Goal: Task Accomplishment & Management: Complete application form

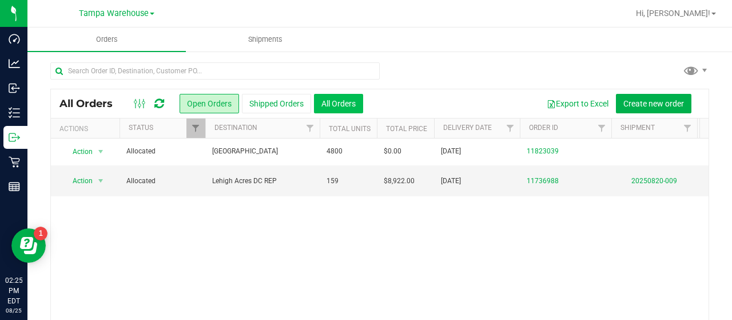
click at [338, 102] on button "All Orders" at bounding box center [338, 103] width 49 height 19
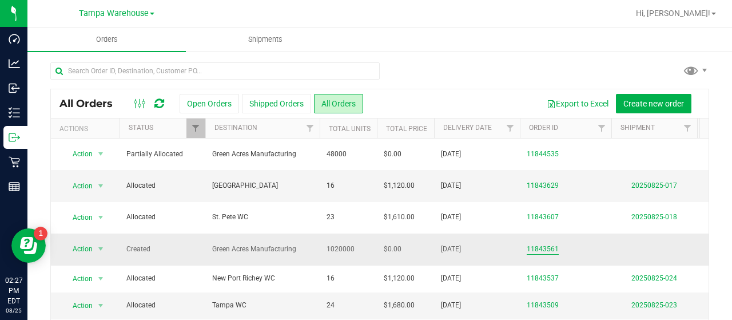
click at [549, 244] on link "11843561" at bounding box center [543, 249] width 32 height 11
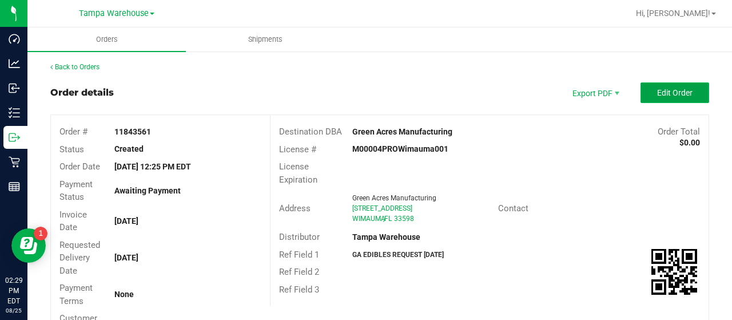
click at [643, 93] on button "Edit Order" at bounding box center [675, 92] width 69 height 21
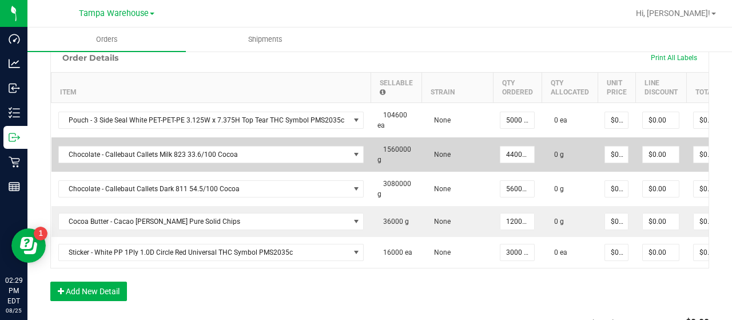
scroll to position [343, 0]
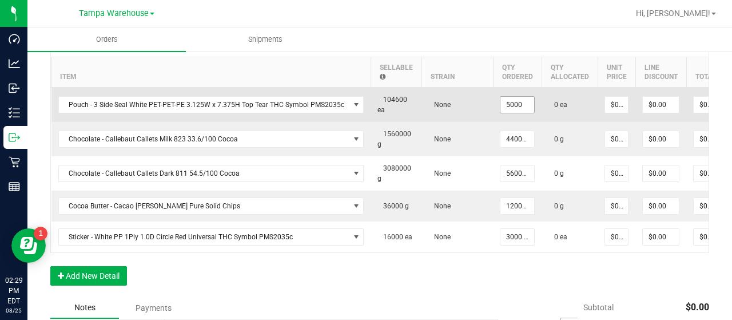
click at [514, 100] on input "5000" at bounding box center [517, 105] width 34 height 16
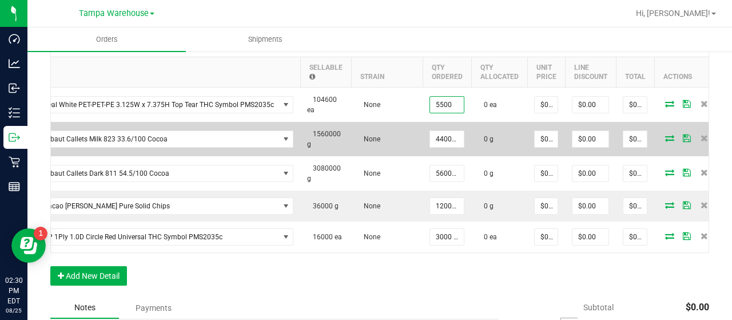
scroll to position [0, 84]
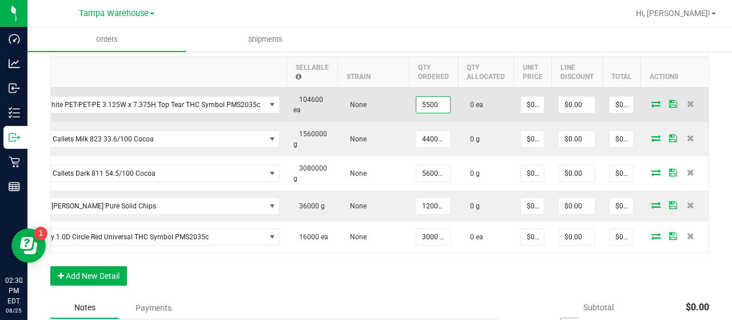
type input "5500 ea"
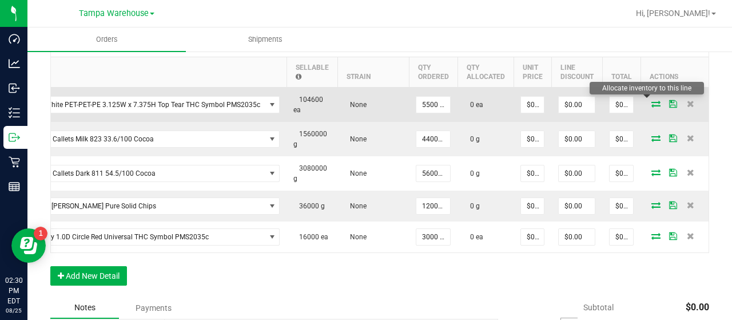
click at [651, 104] on icon at bounding box center [655, 103] width 9 height 7
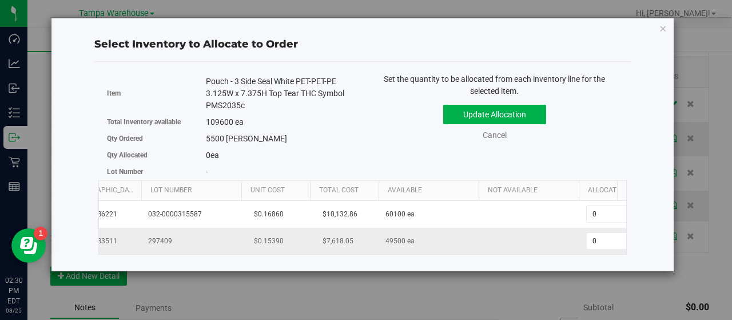
scroll to position [0, 118]
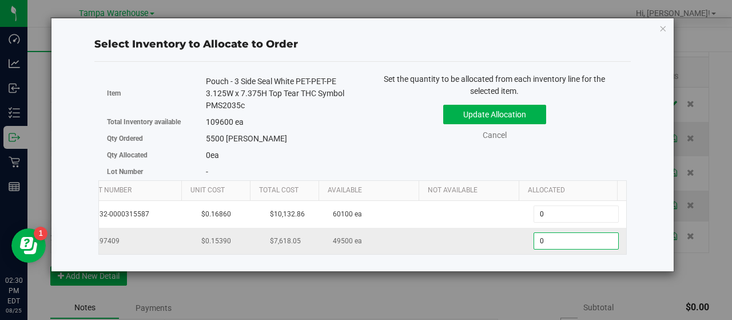
click at [562, 237] on span "0 0" at bounding box center [576, 240] width 85 height 17
type input "05500"
type input "5,500"
click at [605, 156] on div "Item Pouch - 3 Side Seal White PET-PET-PE 3.125W x 7.375H Top Tear THC Symbol P…" at bounding box center [362, 126] width 529 height 107
click at [526, 113] on button "Update Allocation" at bounding box center [494, 114] width 103 height 19
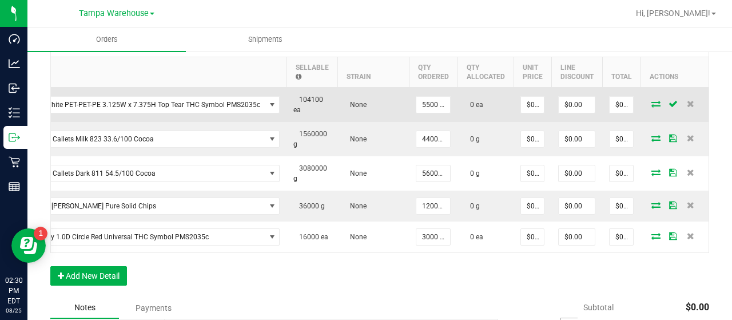
scroll to position [0, 34]
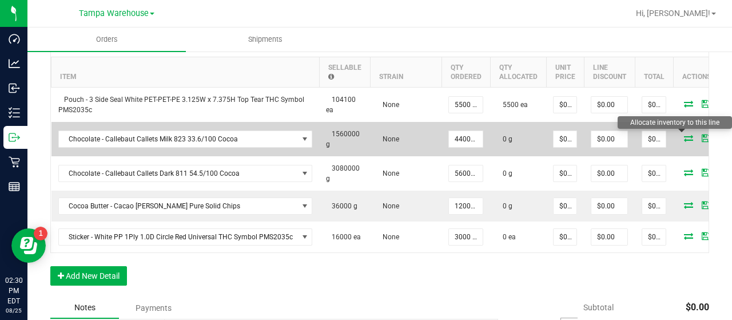
click at [684, 134] on icon at bounding box center [688, 137] width 9 height 7
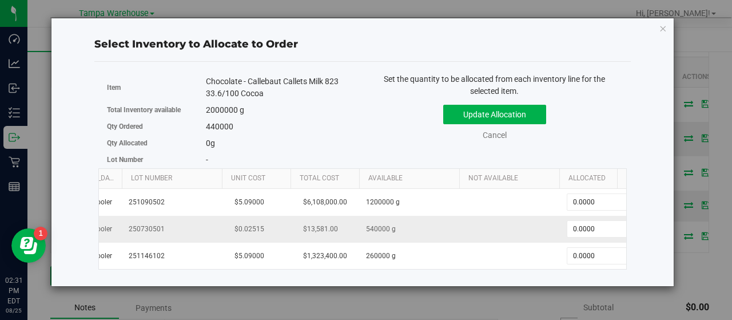
scroll to position [0, 118]
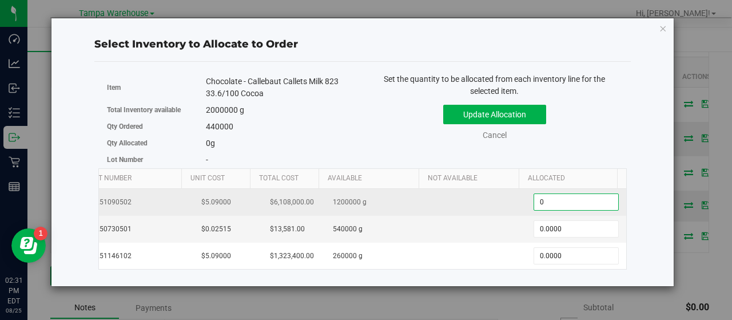
click at [565, 199] on span "0.0000 0" at bounding box center [576, 201] width 85 height 17
type input "0440000"
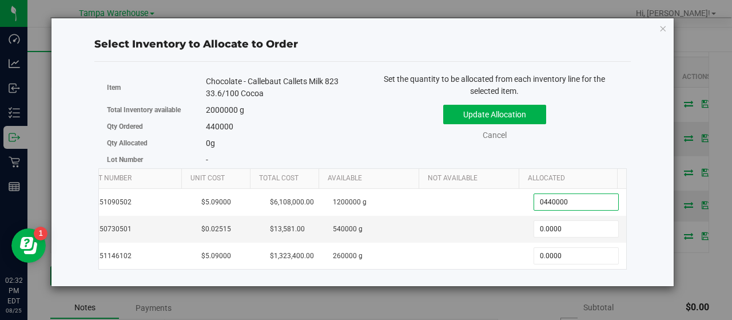
type input "440,000.0000"
click at [594, 128] on div "Update Allocation Cancel" at bounding box center [494, 121] width 247 height 42
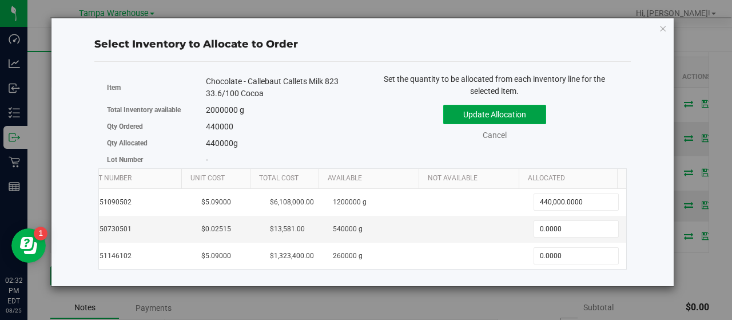
click at [531, 116] on button "Update Allocation" at bounding box center [494, 114] width 103 height 19
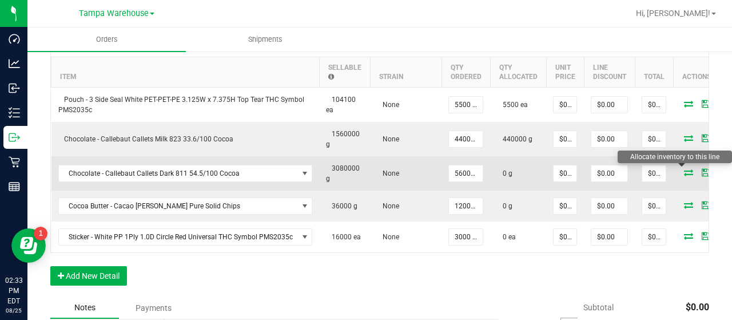
click at [684, 169] on icon at bounding box center [688, 172] width 9 height 7
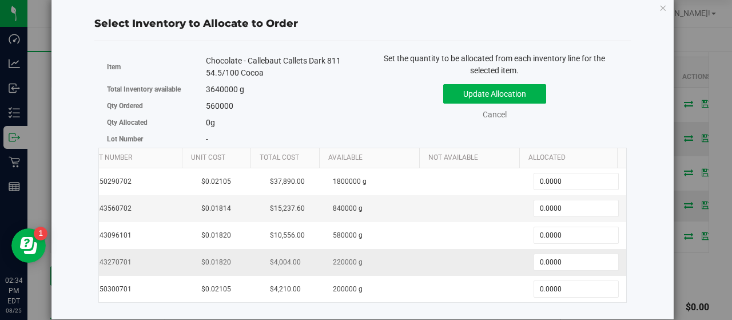
scroll to position [0, 126]
click at [554, 255] on span "0.0000 0" at bounding box center [576, 261] width 85 height 17
type input "0220000"
type input "220,000.0000"
click at [599, 94] on div "Update Allocation Cancel" at bounding box center [494, 100] width 247 height 42
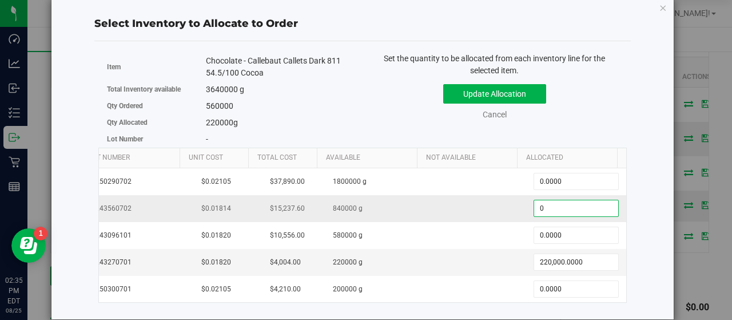
click at [555, 203] on span "0.0000 0" at bounding box center [576, 208] width 85 height 17
type input "0340000"
type input "340,000.0000"
click at [566, 106] on div "Update Allocation Cancel" at bounding box center [494, 100] width 247 height 42
click at [530, 88] on button "Update Allocation" at bounding box center [494, 93] width 103 height 19
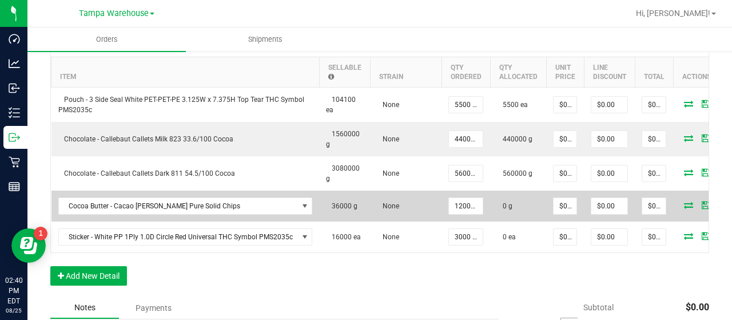
click at [684, 202] on icon at bounding box center [688, 204] width 9 height 7
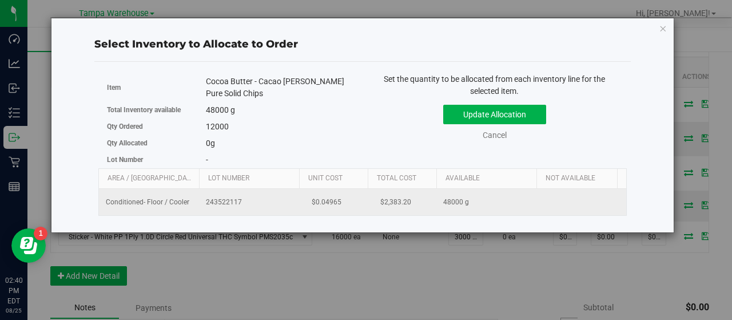
scroll to position [0, 118]
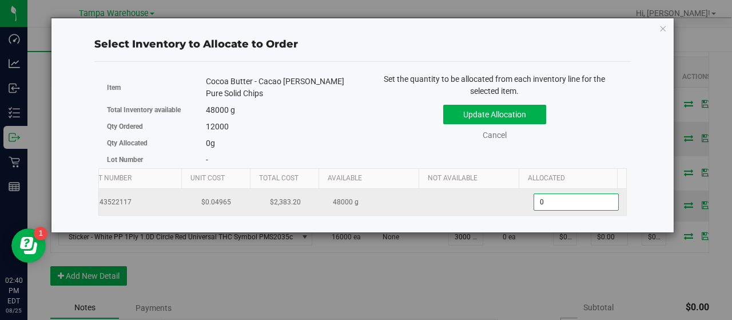
click at [557, 206] on span "0.0000 0" at bounding box center [576, 201] width 85 height 17
type input "01200"
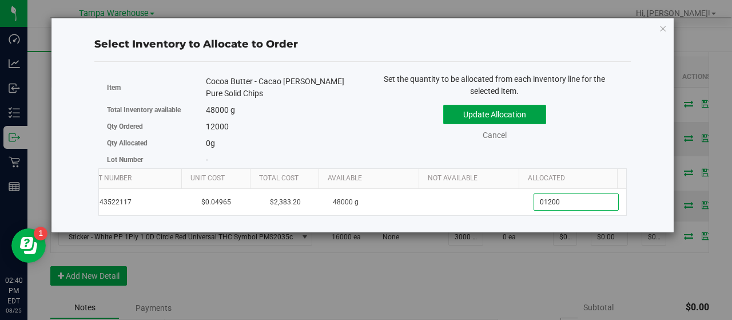
type input "1,200.0000"
click at [530, 114] on button "Update Allocation" at bounding box center [494, 114] width 103 height 19
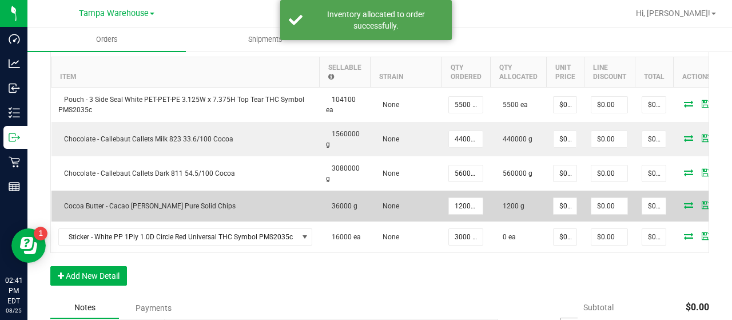
click at [684, 201] on icon at bounding box center [688, 204] width 9 height 7
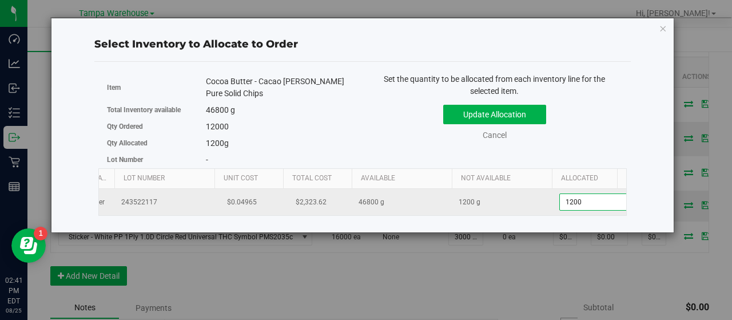
scroll to position [0, 110]
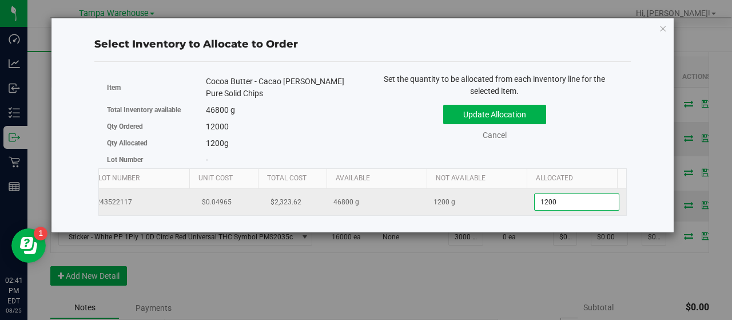
click at [599, 205] on span "1,200.0000 1200" at bounding box center [576, 201] width 85 height 17
type input "112000"
type input "48,000.0000"
click at [563, 203] on span "48,000.0000 48000" at bounding box center [576, 201] width 85 height 17
type input "4"
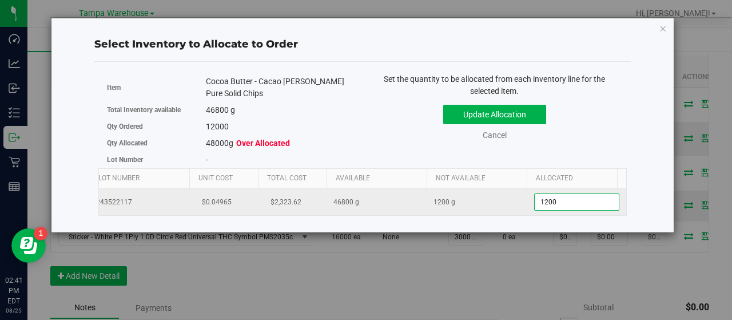
type input "12000"
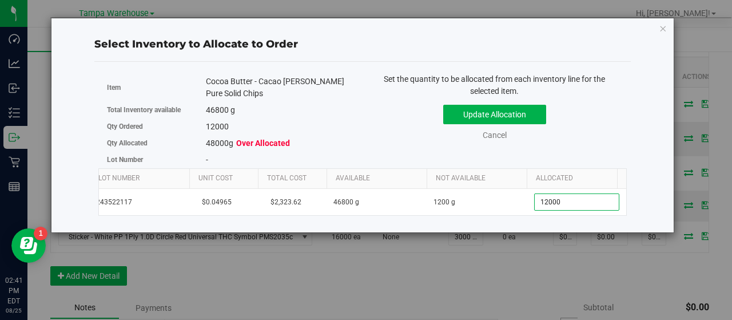
type input "12,000.0000"
click at [593, 138] on div "Update Allocation Cancel" at bounding box center [494, 121] width 247 height 42
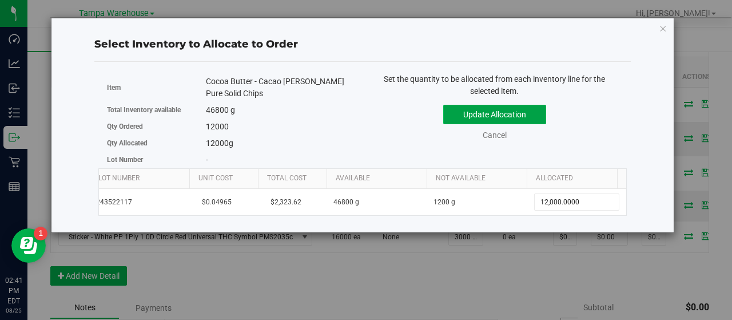
click at [523, 113] on button "Update Allocation" at bounding box center [494, 114] width 103 height 19
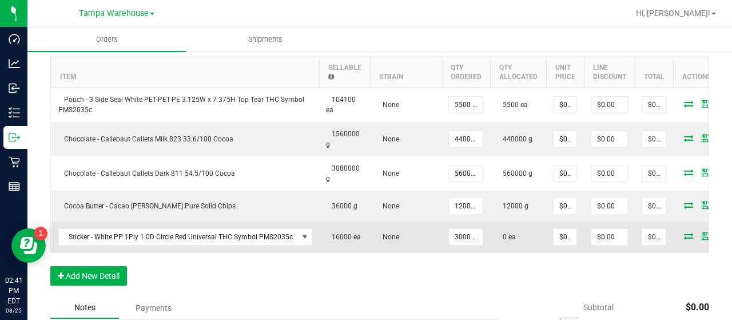
click at [684, 232] on icon at bounding box center [688, 235] width 9 height 7
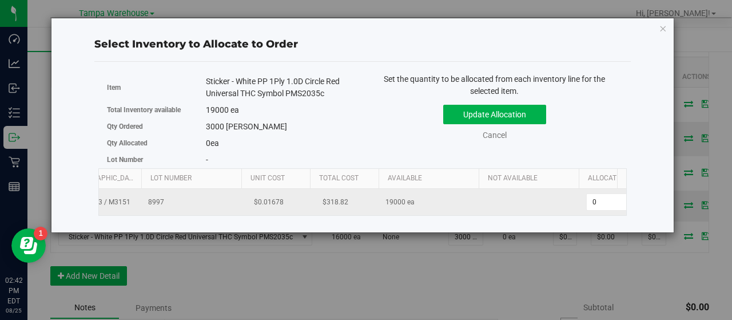
scroll to position [0, 118]
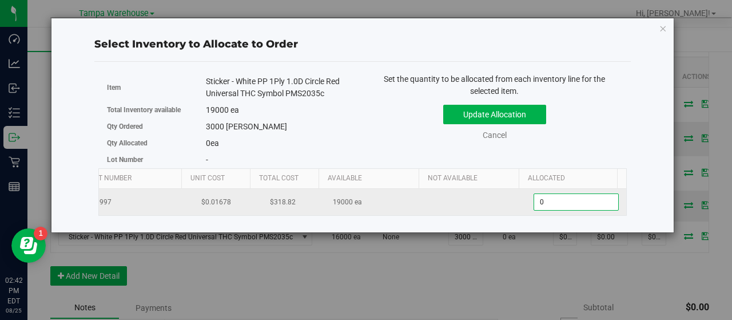
click at [540, 197] on span "0 0" at bounding box center [576, 201] width 85 height 17
type input "03000"
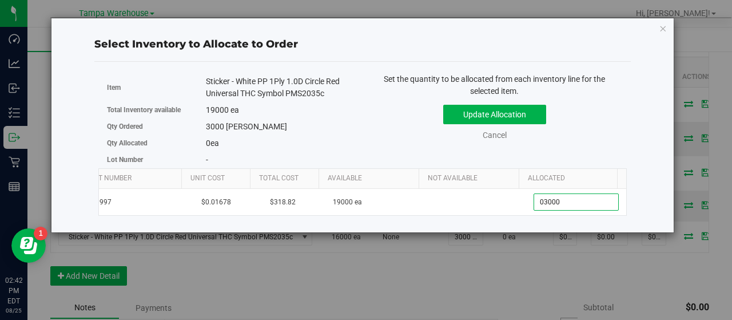
type input "3,000"
click at [622, 120] on div "Set the quantity to be allocated from each inventory line for the selected item…" at bounding box center [495, 112] width 264 height 79
click at [531, 115] on button "Update Allocation" at bounding box center [494, 114] width 103 height 19
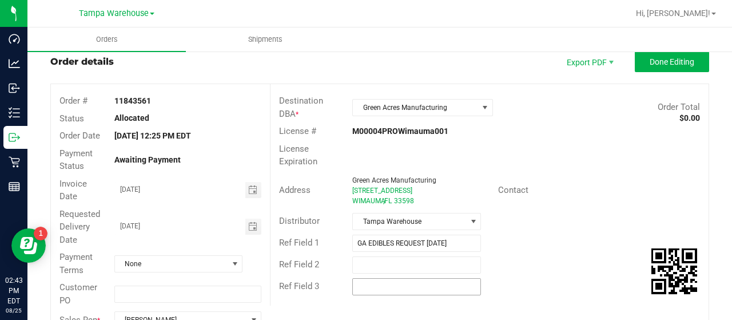
scroll to position [0, 0]
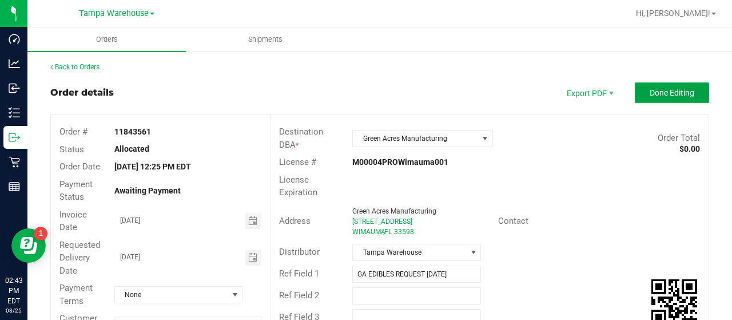
click at [635, 91] on button "Done Editing" at bounding box center [672, 92] width 74 height 21
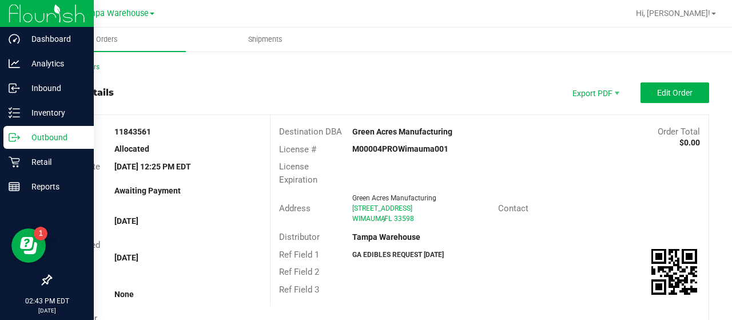
click at [45, 134] on p "Outbound" at bounding box center [54, 137] width 69 height 14
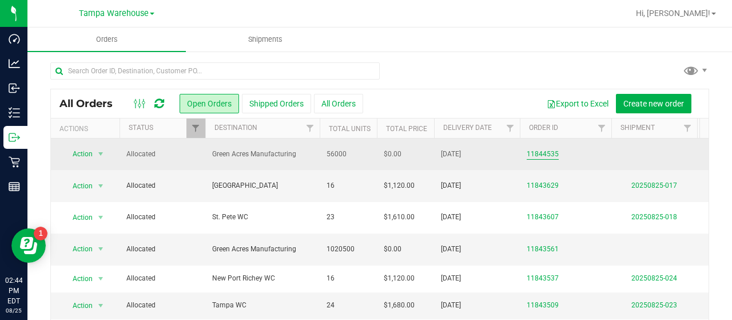
click at [548, 149] on link "11844535" at bounding box center [543, 154] width 32 height 11
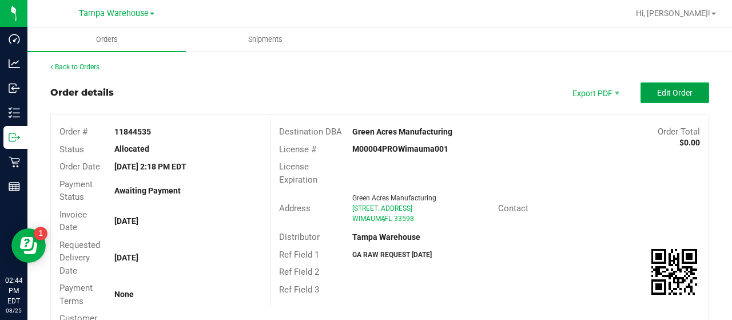
click at [641, 93] on button "Edit Order" at bounding box center [675, 92] width 69 height 21
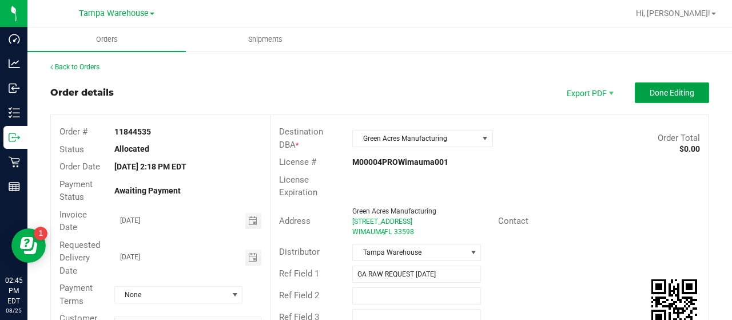
click at [635, 90] on button "Done Editing" at bounding box center [672, 92] width 74 height 21
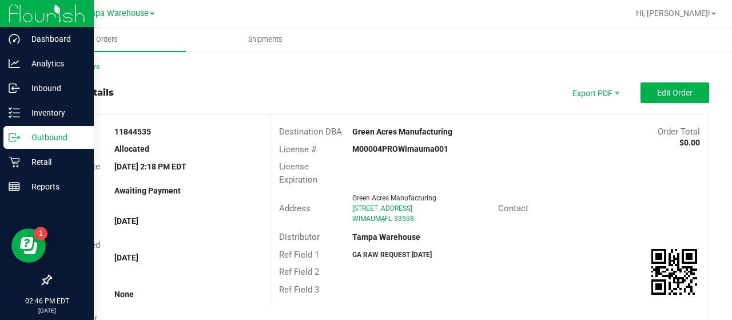
click at [46, 134] on p "Outbound" at bounding box center [54, 137] width 69 height 14
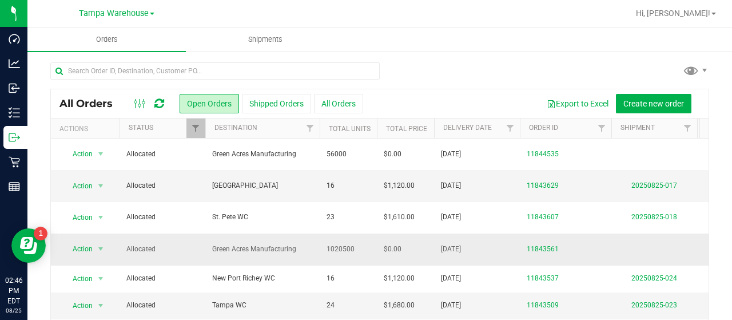
click at [301, 244] on span "Green Acres Manufacturing" at bounding box center [262, 249] width 101 height 11
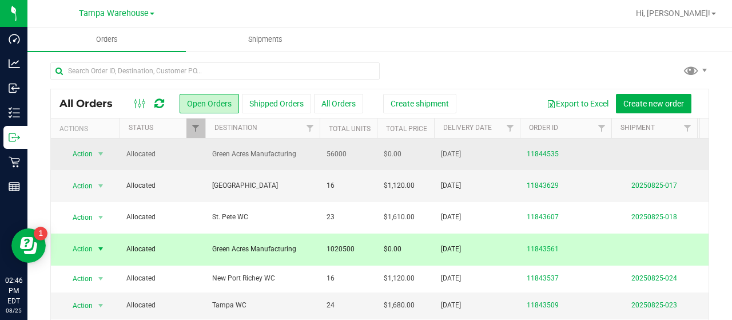
click at [313, 159] on td "Green Acres Manufacturing" at bounding box center [262, 153] width 114 height 31
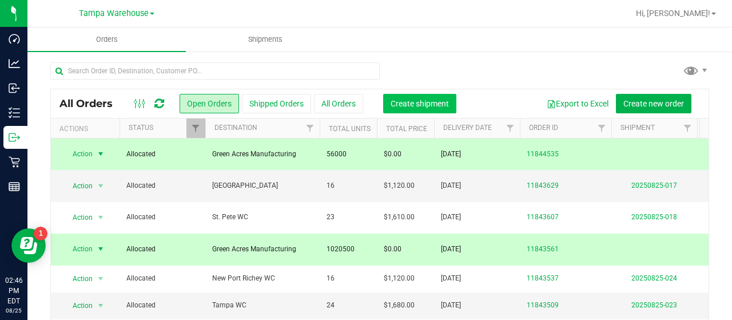
click at [418, 104] on span "Create shipment" at bounding box center [420, 103] width 58 height 9
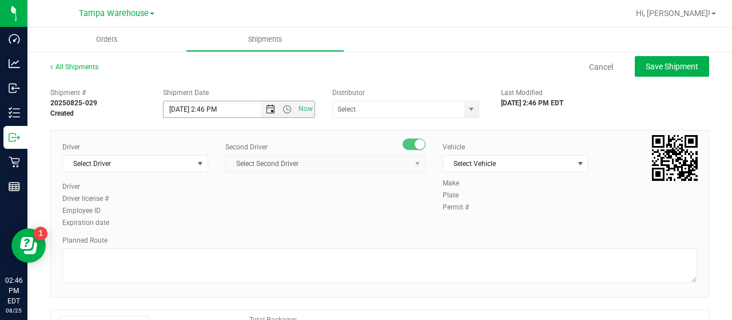
click at [266, 107] on span "Open the date view" at bounding box center [270, 109] width 9 height 9
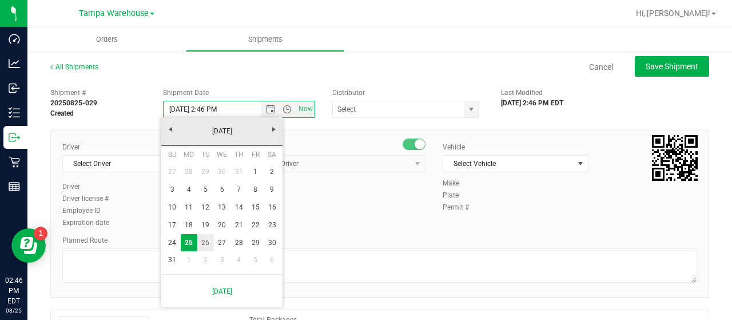
click at [205, 242] on link "26" at bounding box center [205, 243] width 17 height 18
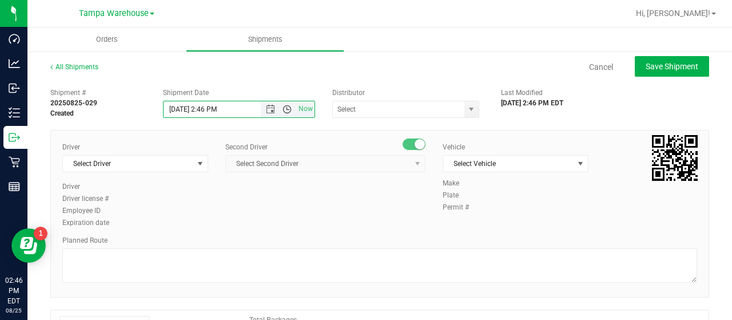
click at [284, 108] on span "Open the time view" at bounding box center [287, 109] width 9 height 9
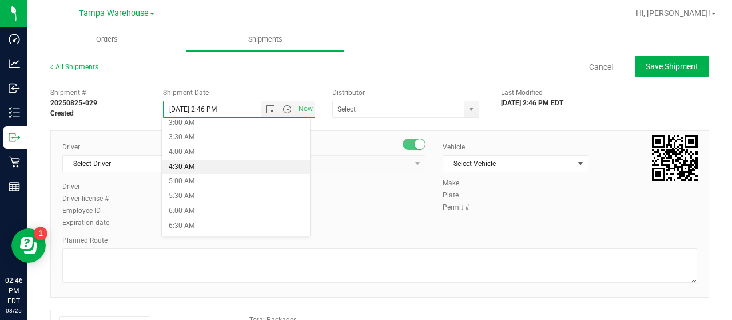
scroll to position [114, 0]
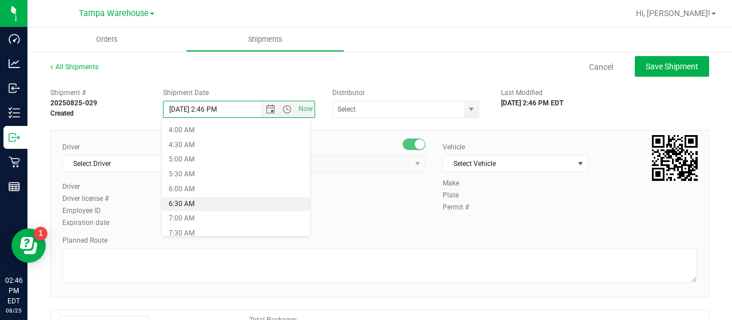
click at [213, 200] on li "6:30 AM" at bounding box center [236, 204] width 148 height 15
type input "[DATE] 6:30 AM"
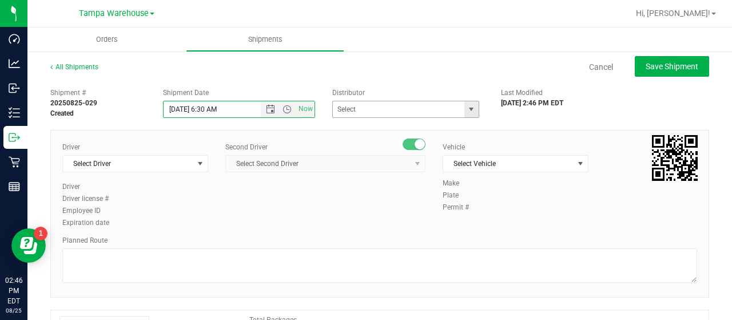
click at [467, 106] on span "select" at bounding box center [471, 109] width 9 height 9
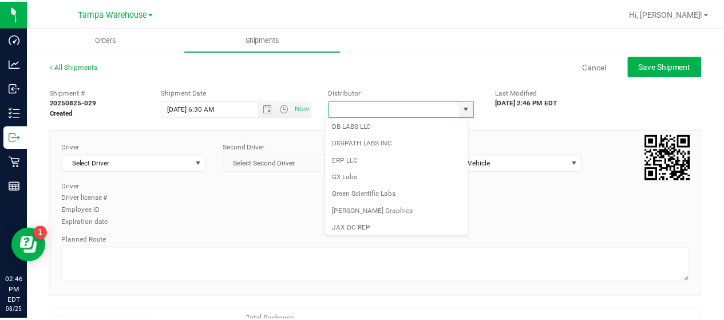
scroll to position [448, 0]
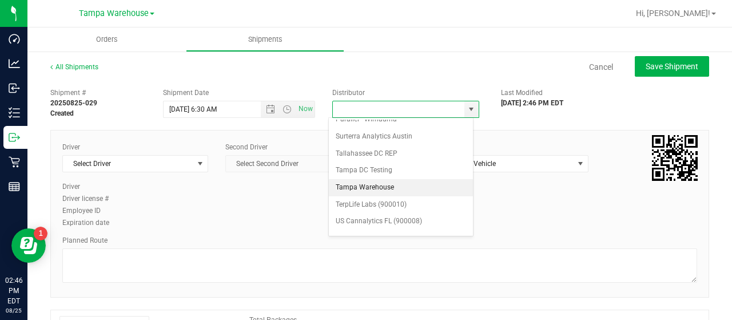
click at [375, 179] on li "Tampa Warehouse" at bounding box center [401, 187] width 144 height 17
type input "Tampa Warehouse"
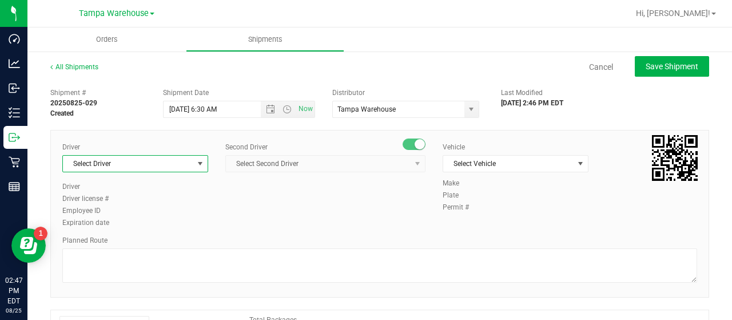
click at [152, 166] on span "Select Driver" at bounding box center [128, 164] width 130 height 16
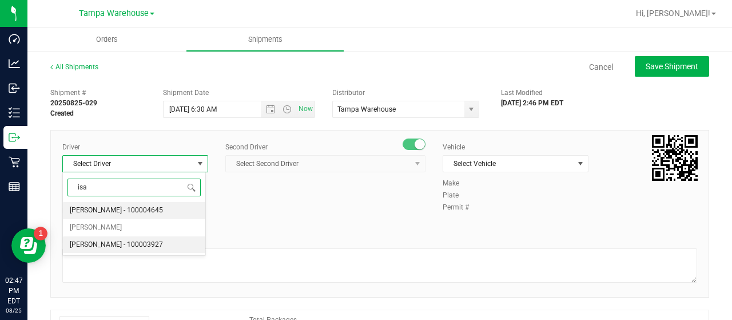
click at [116, 240] on span "[PERSON_NAME] - 100003927" at bounding box center [116, 244] width 93 height 15
type input "isa"
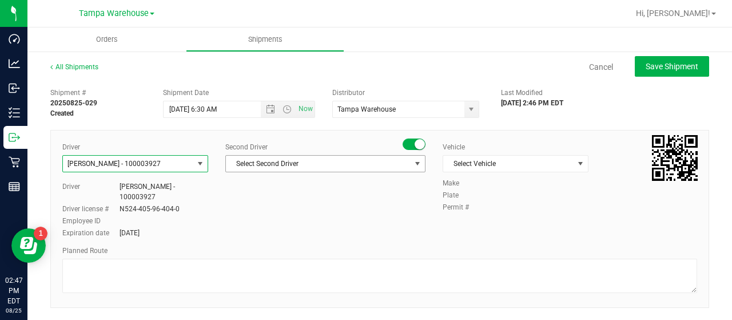
click at [373, 165] on span "Select Second Driver" at bounding box center [318, 164] width 185 height 16
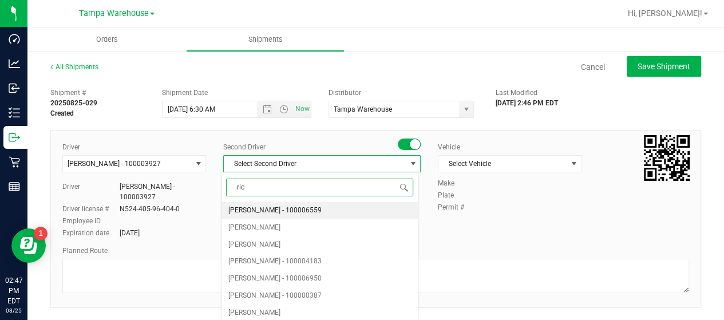
type input "ricc"
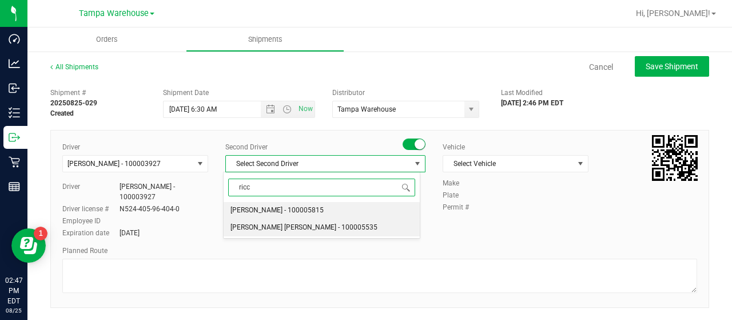
click at [321, 227] on span "[PERSON_NAME] [PERSON_NAME] - 100005535" at bounding box center [304, 227] width 147 height 15
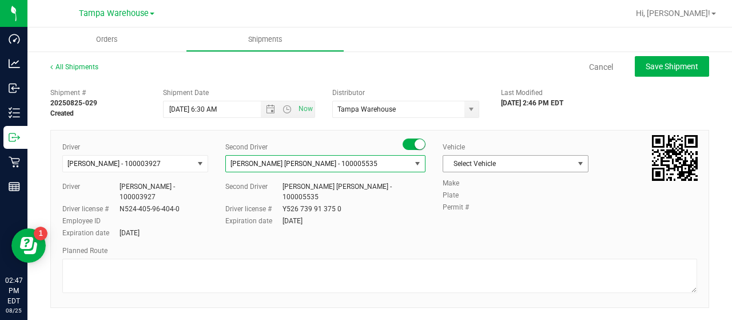
click at [574, 164] on span "select" at bounding box center [581, 164] width 14 height 16
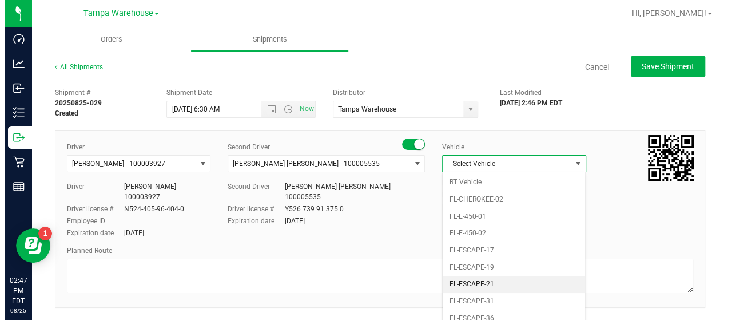
scroll to position [252, 0]
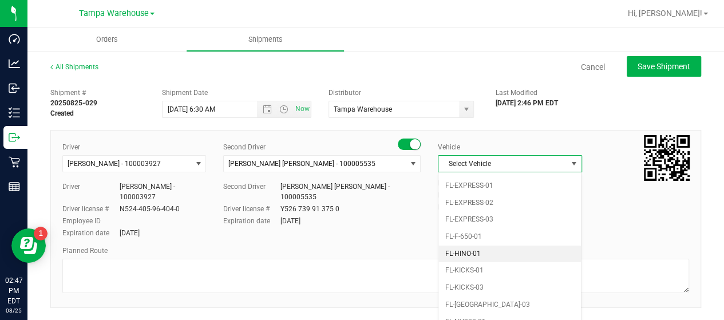
click at [509, 245] on li "FL-HINO-01" at bounding box center [509, 253] width 142 height 17
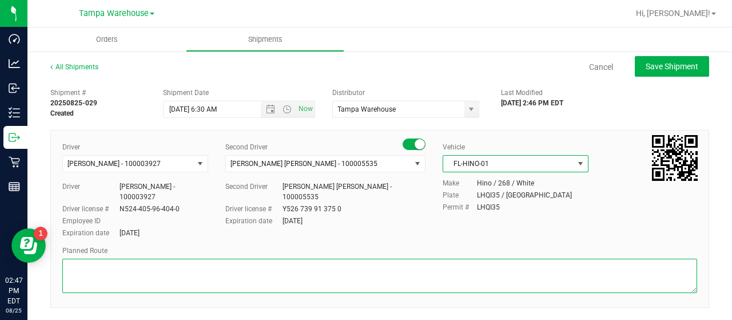
click at [111, 269] on textarea at bounding box center [379, 276] width 635 height 34
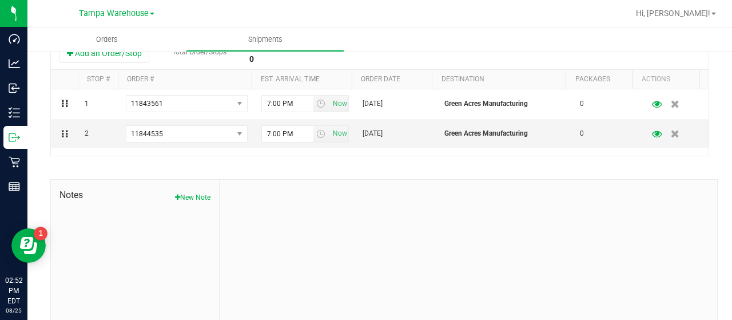
scroll to position [286, 0]
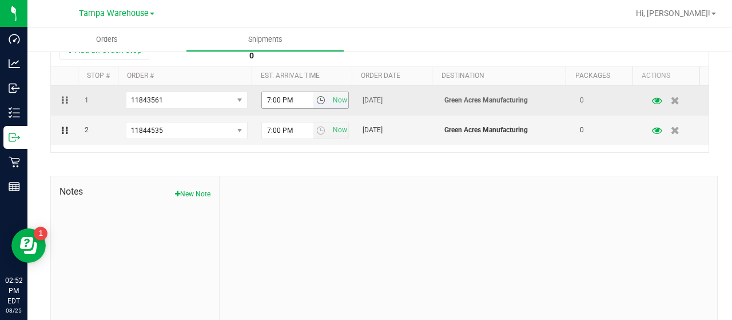
click at [316, 100] on span "select" at bounding box center [320, 100] width 9 height 9
type textarea "G.A. [DATE] EDIBLES REQUEST (2) PALLETS, (1) CART *CHOC* RAW MATERIALS REQUEST …"
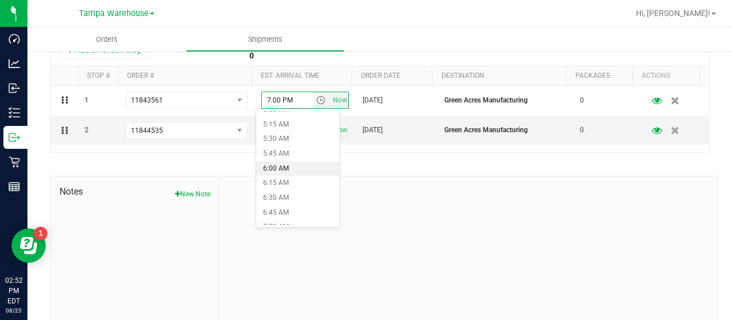
scroll to position [343, 0]
click at [295, 184] on li "7:00 AM" at bounding box center [298, 186] width 84 height 15
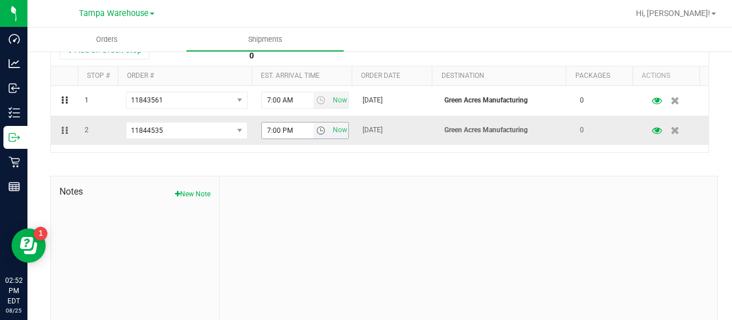
click at [317, 128] on span "select" at bounding box center [320, 130] width 9 height 9
click at [297, 210] on li "7:00 AM" at bounding box center [298, 216] width 84 height 15
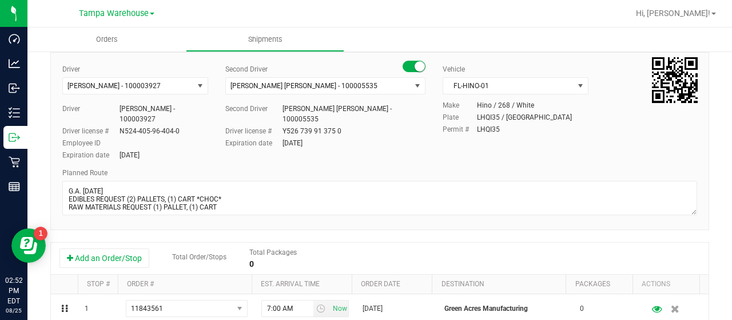
scroll to position [0, 0]
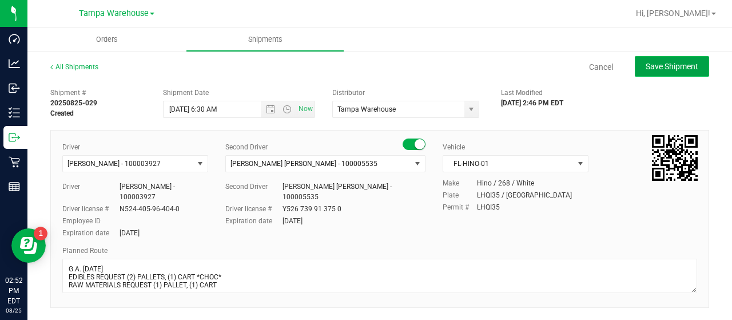
click at [646, 69] on span "Save Shipment" at bounding box center [672, 66] width 53 height 9
type input "[DATE] 10:30 AM"
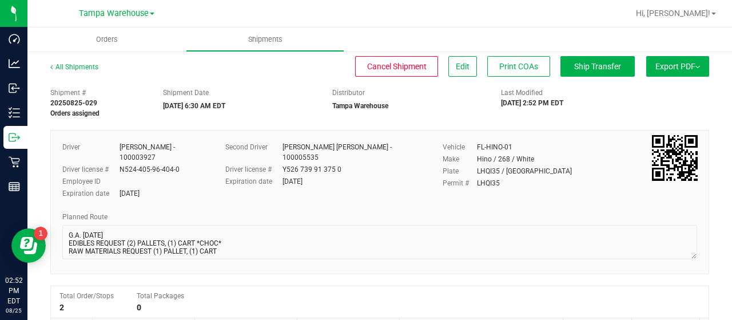
click at [667, 63] on button "Export PDF" at bounding box center [677, 66] width 63 height 21
click at [663, 109] on div "Manifest by Lot" at bounding box center [677, 109] width 105 height 8
click at [593, 63] on span "Ship Transfer" at bounding box center [597, 66] width 47 height 9
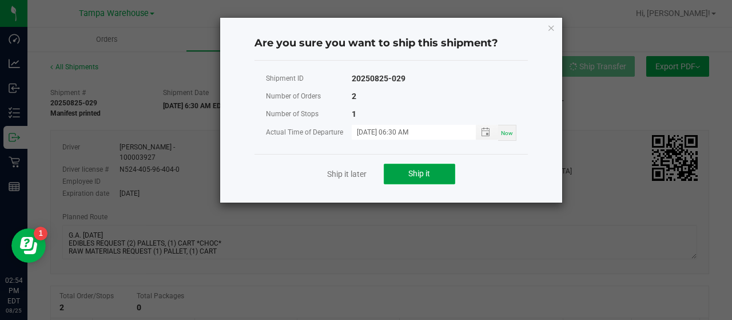
click at [423, 169] on span "Ship it" at bounding box center [419, 173] width 22 height 9
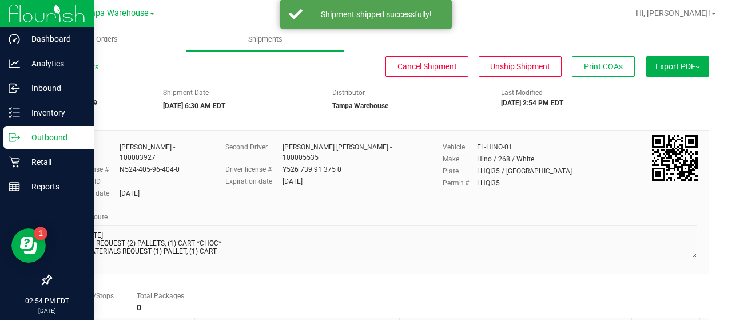
click at [41, 137] on p "Outbound" at bounding box center [54, 137] width 69 height 14
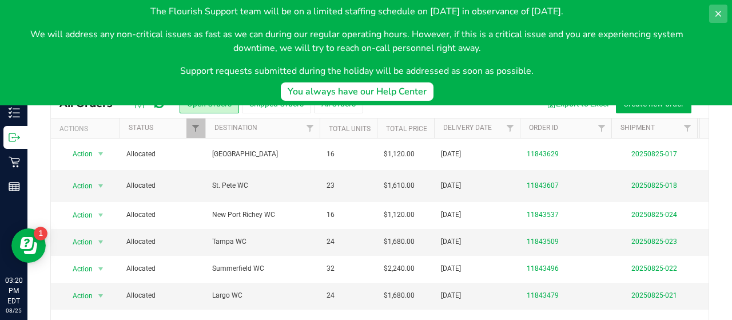
click at [718, 11] on icon at bounding box center [718, 13] width 9 height 9
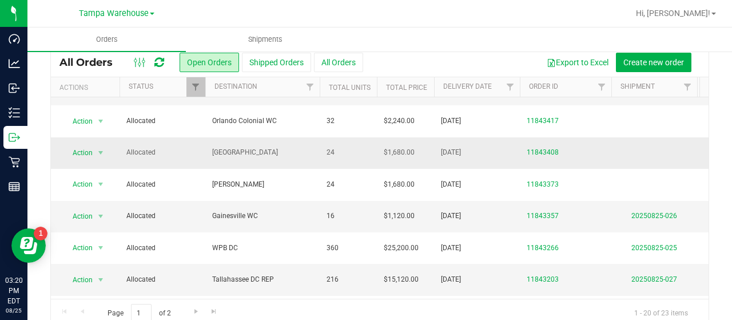
scroll to position [57, 0]
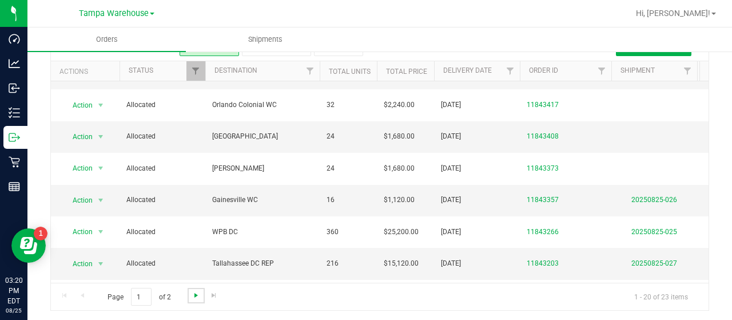
click at [193, 292] on span "Go to the next page" at bounding box center [196, 295] width 9 height 9
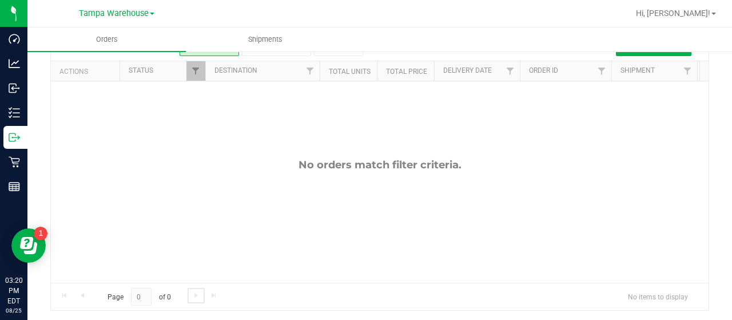
scroll to position [0, 0]
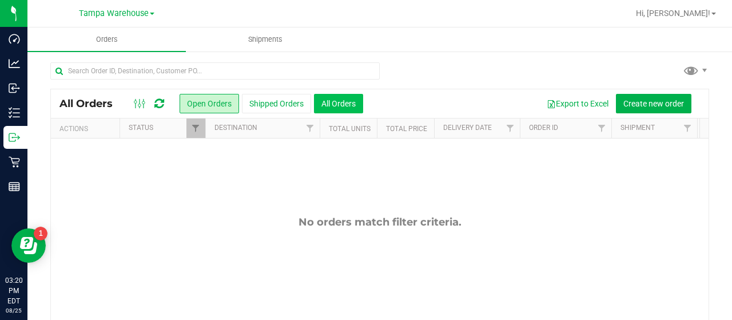
click at [334, 101] on button "All Orders" at bounding box center [338, 103] width 49 height 19
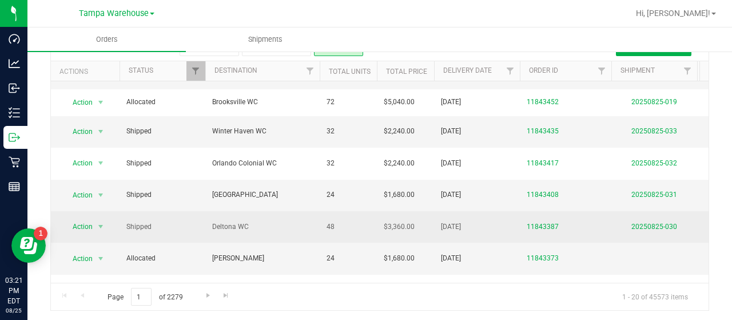
scroll to position [58, 0]
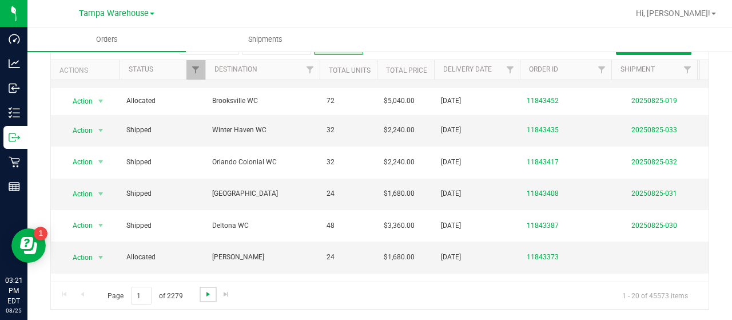
click at [209, 291] on span "Go to the next page" at bounding box center [208, 293] width 9 height 9
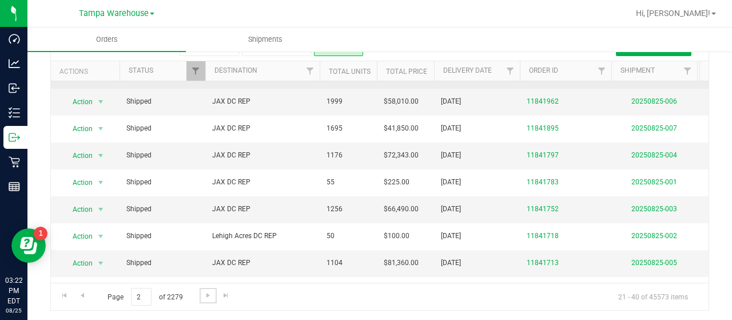
scroll to position [343, 0]
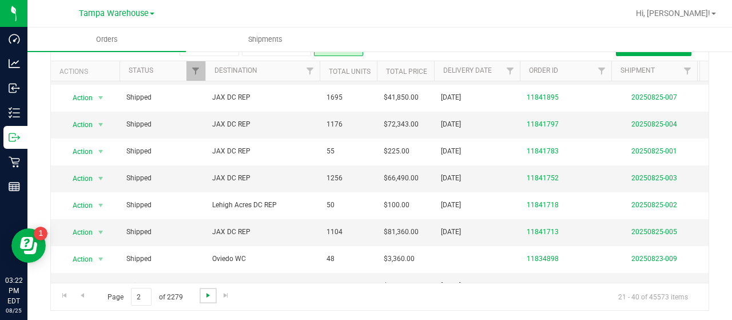
click at [209, 295] on span "Go to the next page" at bounding box center [208, 295] width 9 height 9
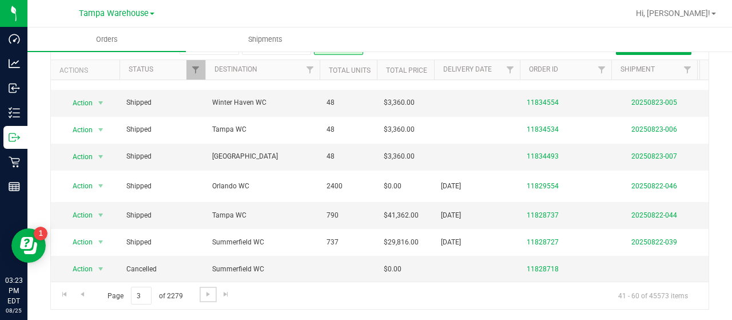
scroll to position [338, 0]
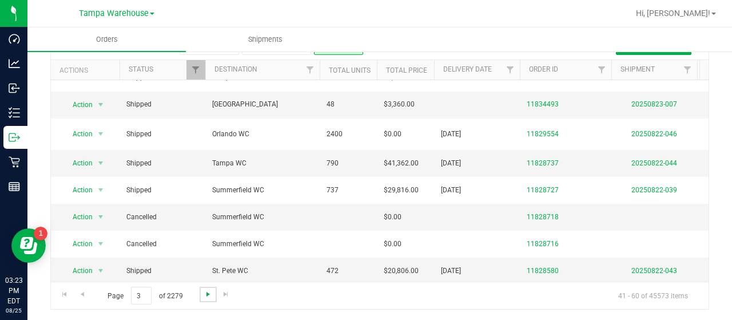
click at [208, 293] on span "Go to the next page" at bounding box center [208, 293] width 9 height 9
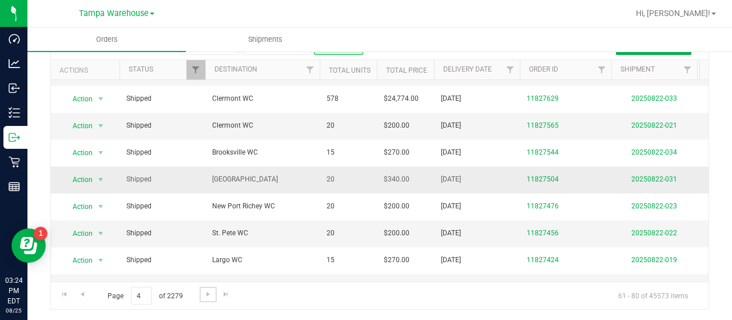
scroll to position [333, 0]
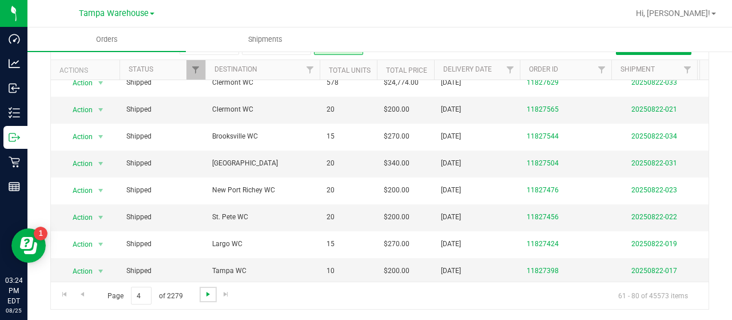
click at [207, 296] on span "Go to the next page" at bounding box center [208, 293] width 9 height 9
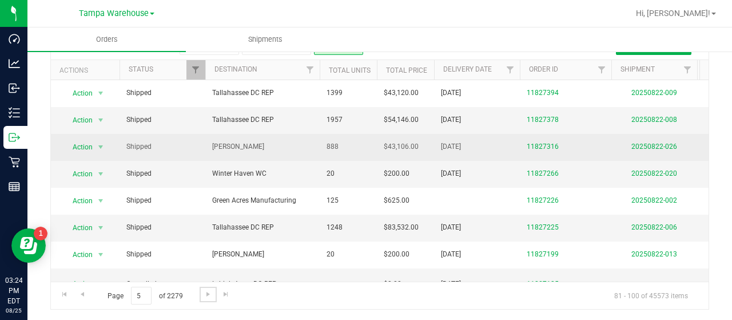
scroll to position [0, 0]
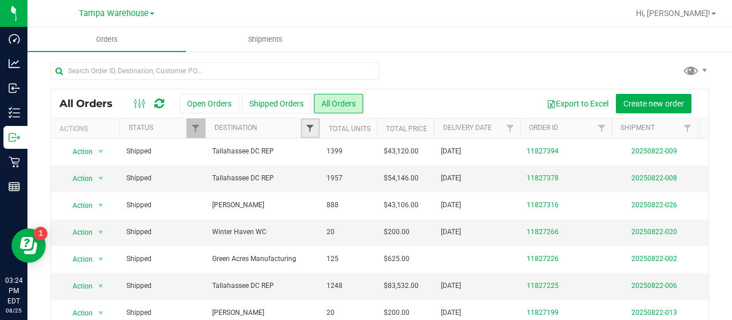
click at [309, 125] on span "Filter" at bounding box center [309, 128] width 9 height 9
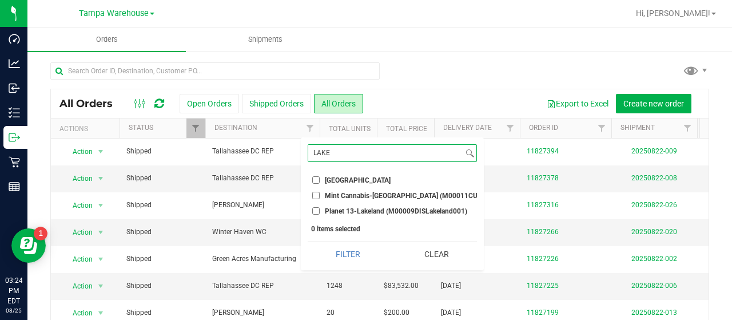
type input "LAKE"
click at [313, 180] on input "[GEOGRAPHIC_DATA]" at bounding box center [315, 179] width 7 height 7
checkbox input "true"
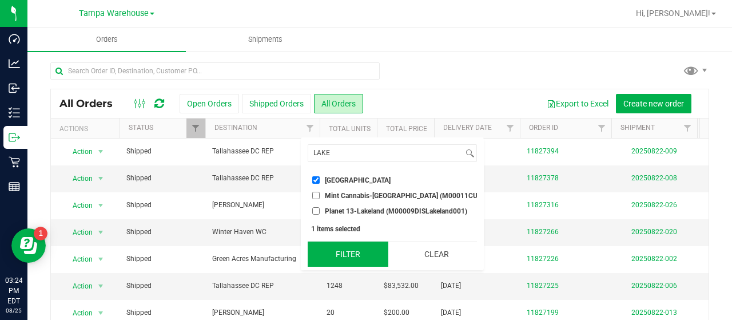
click at [350, 265] on button "Filter" at bounding box center [348, 253] width 81 height 25
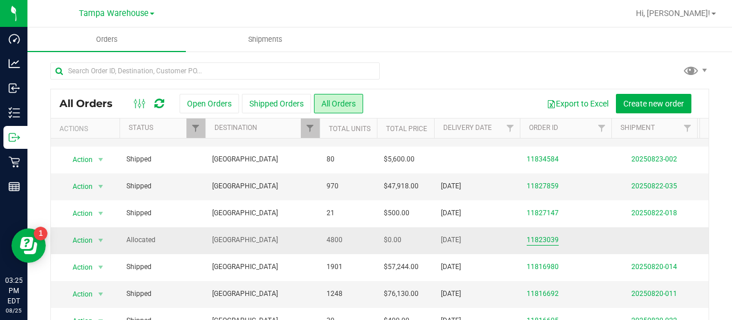
click at [549, 235] on link "11823039" at bounding box center [543, 240] width 32 height 11
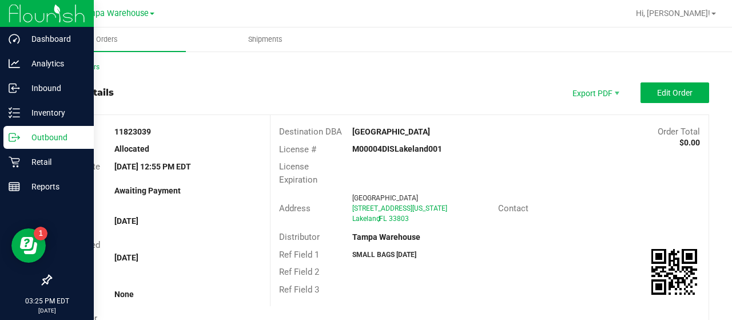
click at [45, 139] on p "Outbound" at bounding box center [54, 137] width 69 height 14
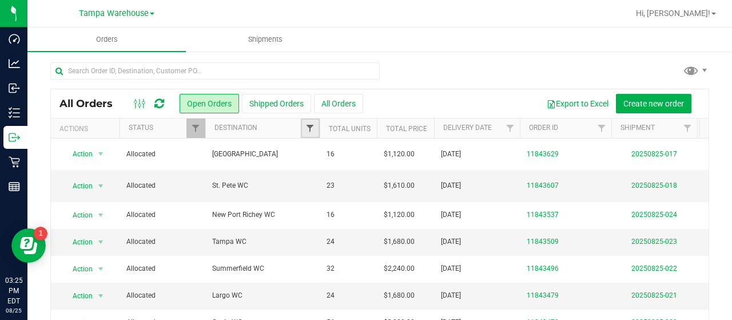
click at [309, 126] on span "Filter" at bounding box center [309, 128] width 9 height 9
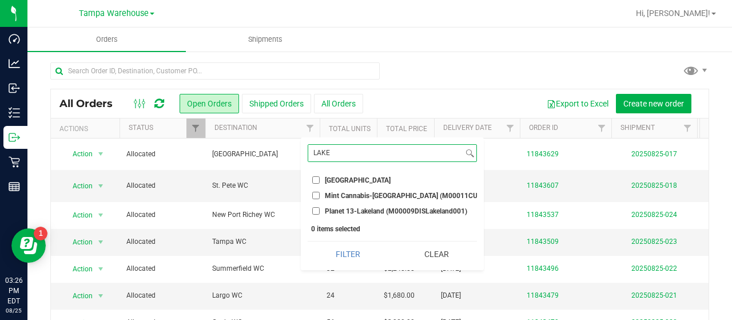
type input "LAKE"
click at [315, 179] on input "[GEOGRAPHIC_DATA]" at bounding box center [315, 179] width 7 height 7
checkbox input "true"
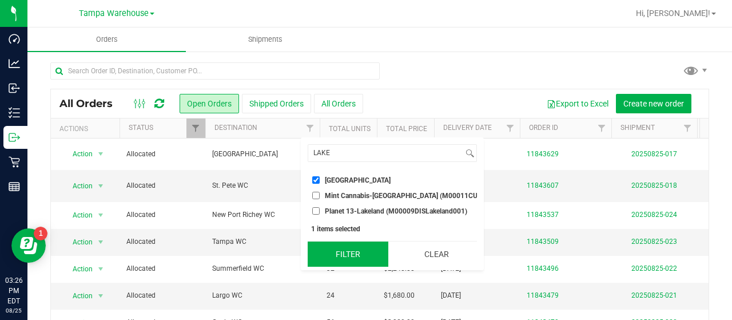
click at [345, 260] on button "Filter" at bounding box center [348, 253] width 81 height 25
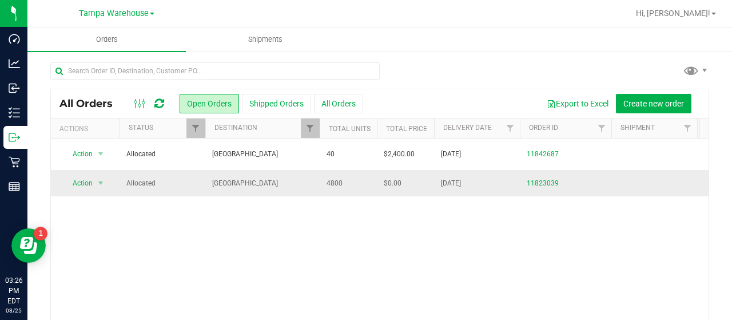
click at [294, 171] on td "[GEOGRAPHIC_DATA]" at bounding box center [262, 183] width 114 height 26
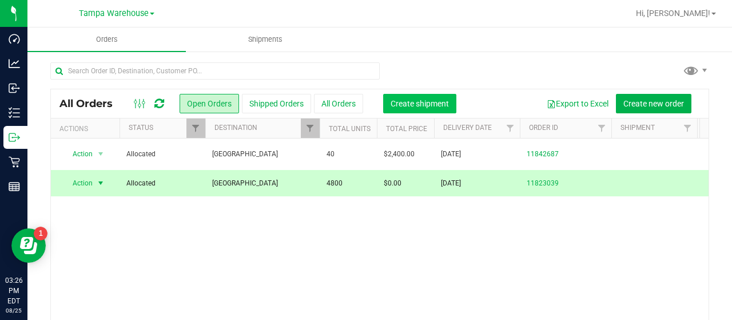
click at [420, 97] on button "Create shipment" at bounding box center [419, 103] width 73 height 19
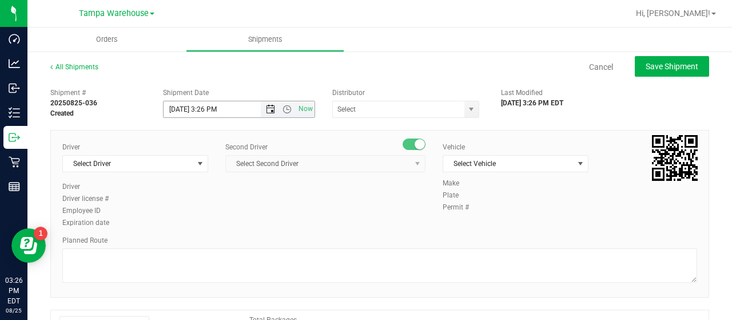
click at [267, 109] on span "Open the date view" at bounding box center [270, 109] width 9 height 9
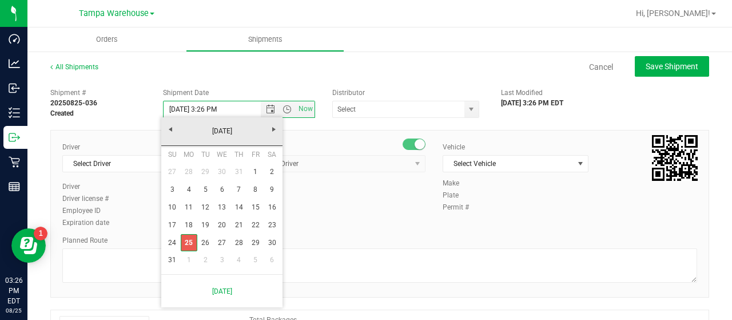
click at [193, 237] on link "25" at bounding box center [189, 243] width 17 height 18
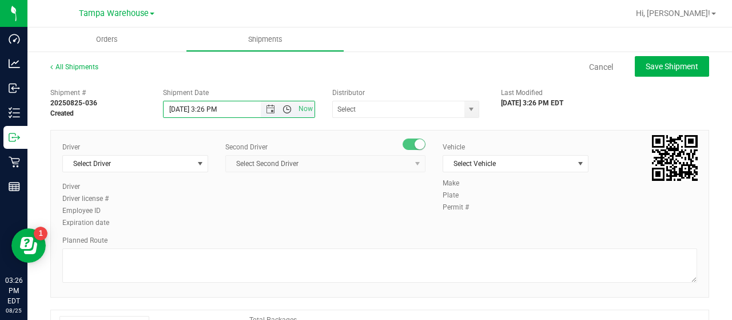
click at [283, 109] on span "Open the time view" at bounding box center [287, 109] width 9 height 9
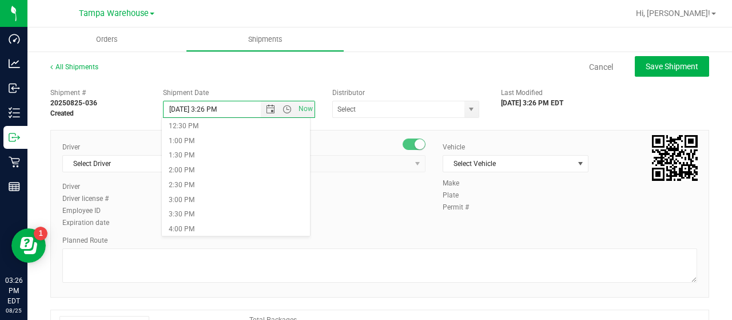
scroll to position [360, 0]
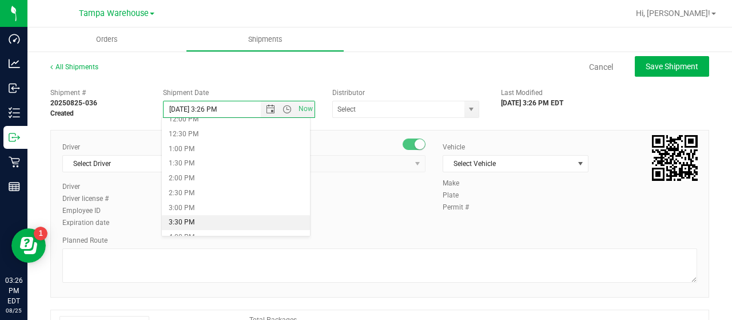
click at [189, 216] on li "3:30 PM" at bounding box center [236, 222] width 148 height 15
type input "[DATE] 3:30 PM"
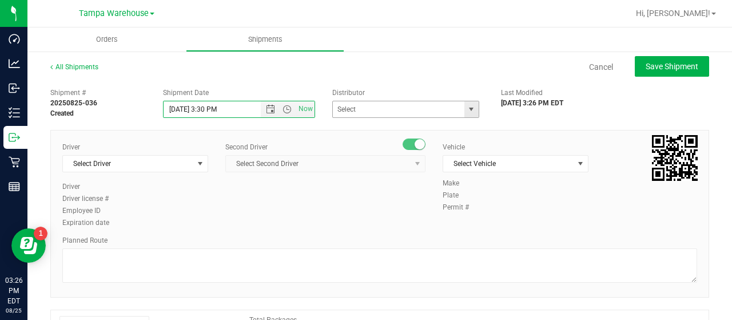
click at [468, 104] on span "select" at bounding box center [471, 109] width 14 height 16
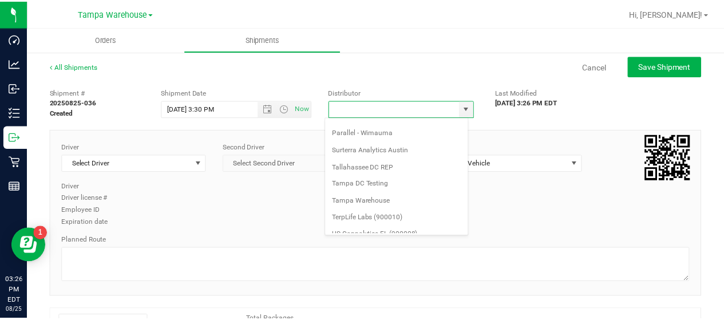
scroll to position [448, 0]
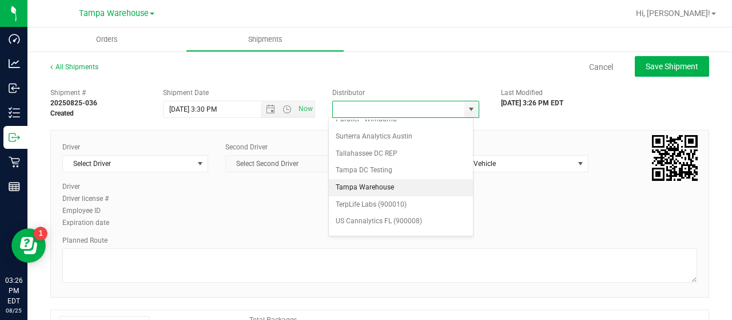
click at [386, 179] on li "Tampa Warehouse" at bounding box center [401, 187] width 144 height 17
type input "Tampa Warehouse"
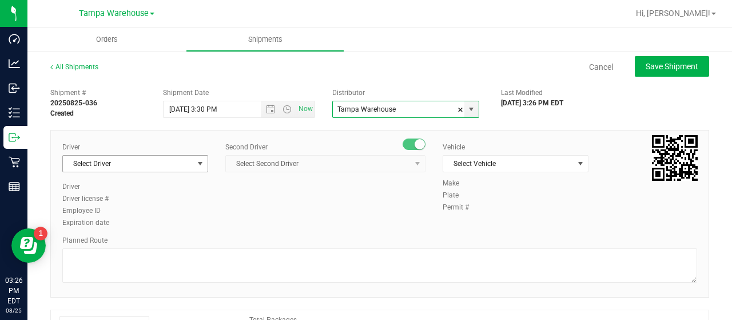
click at [197, 162] on span "select" at bounding box center [200, 163] width 9 height 9
click at [198, 165] on span "select" at bounding box center [200, 163] width 9 height 9
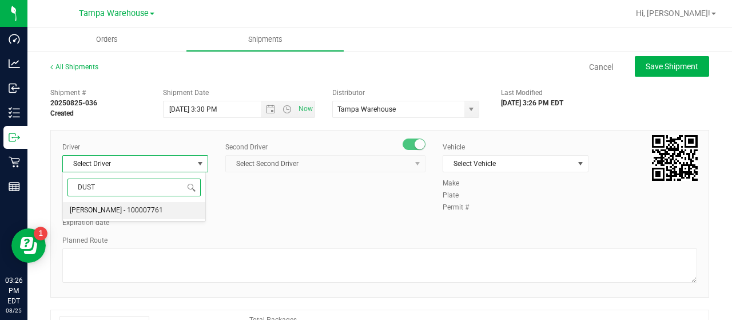
click at [124, 207] on span "[PERSON_NAME] - 100007761" at bounding box center [116, 210] width 93 height 15
type input "DUST"
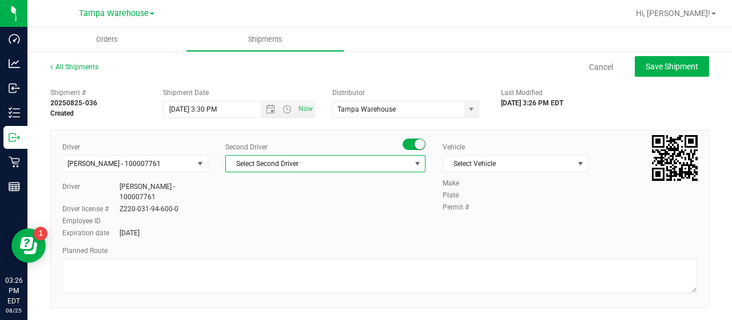
click at [336, 161] on span "Select Second Driver" at bounding box center [318, 164] width 185 height 16
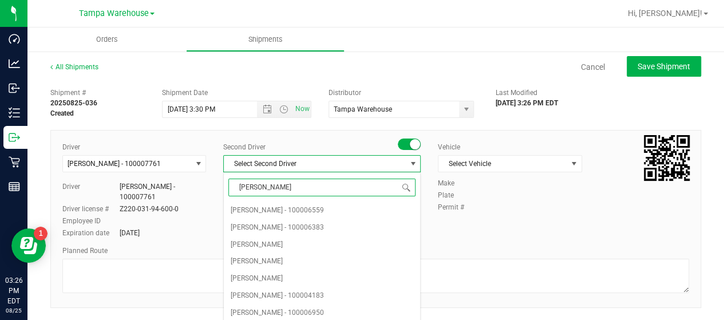
type input "DANN"
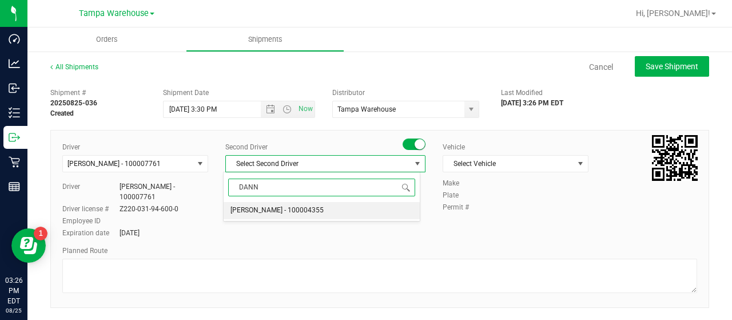
click at [297, 208] on span "[PERSON_NAME] - 100004355" at bounding box center [277, 210] width 93 height 15
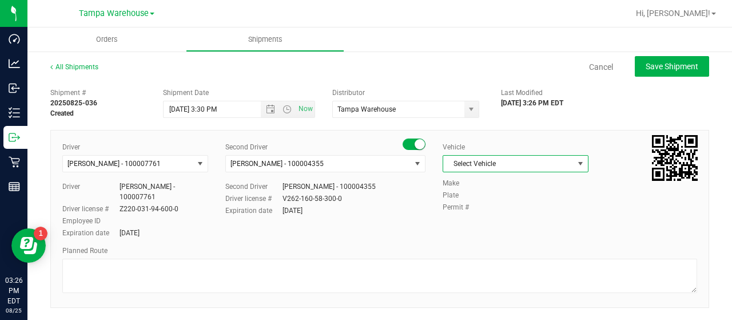
click at [507, 162] on span "Select Vehicle" at bounding box center [508, 164] width 130 height 16
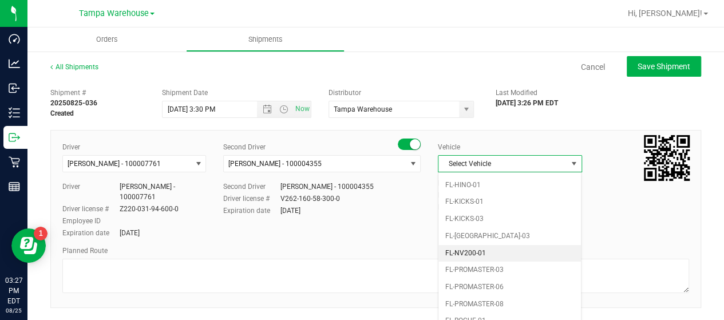
scroll to position [251, 0]
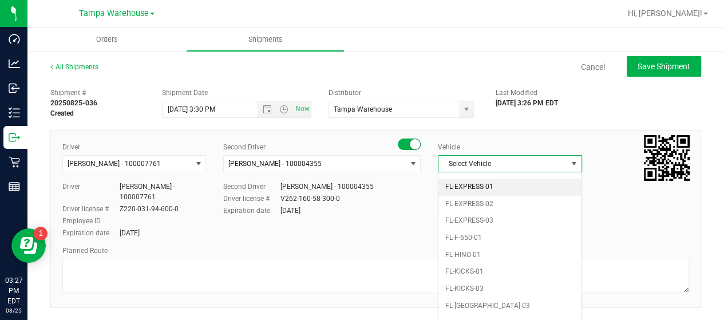
click at [506, 180] on li "FL-EXPRESS-01" at bounding box center [509, 186] width 142 height 17
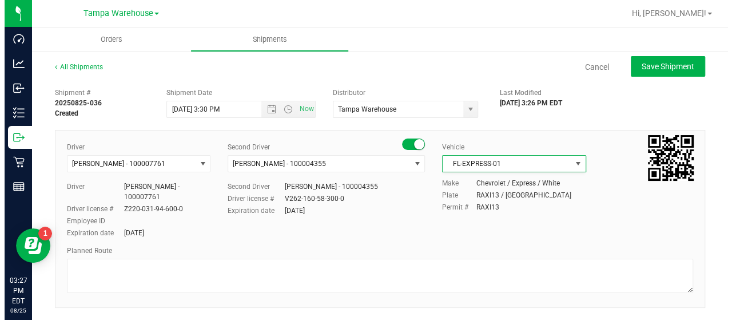
scroll to position [0, 0]
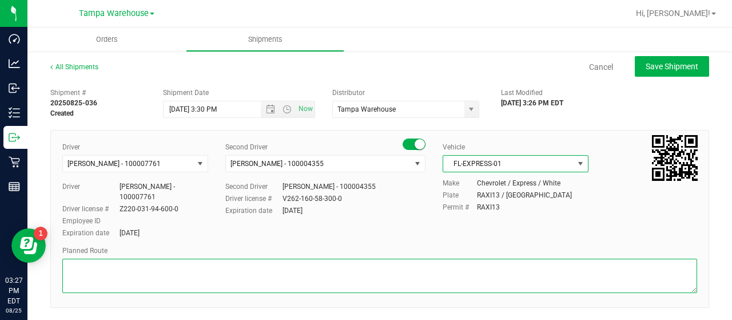
click at [92, 273] on textarea at bounding box center [379, 276] width 635 height 34
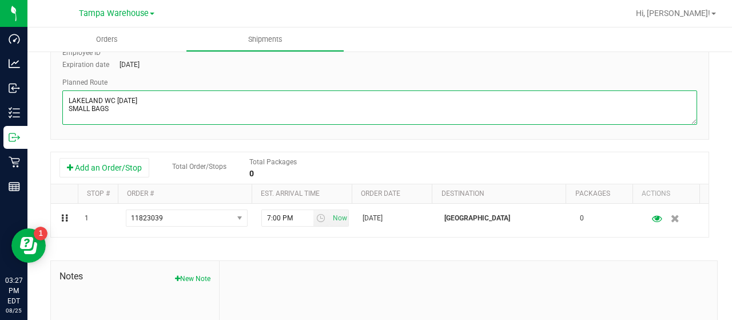
scroll to position [172, 0]
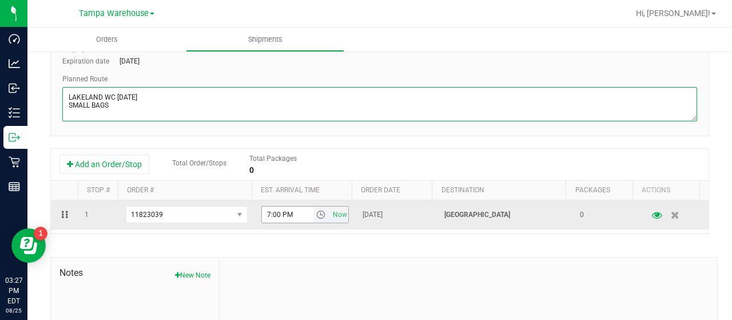
click at [316, 216] on span "select" at bounding box center [320, 214] width 9 height 9
type textarea "LAKELAND WC [DATE] SMALL BAGS"
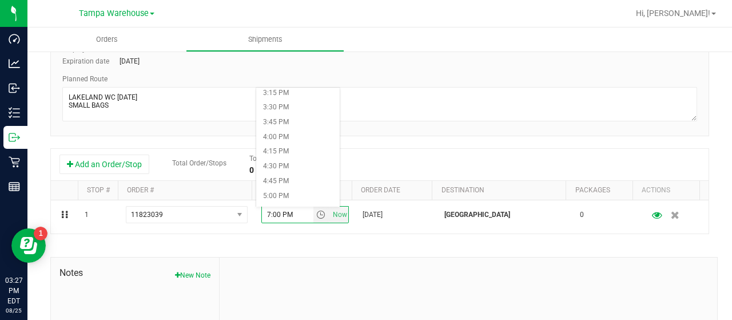
scroll to position [915, 0]
click at [289, 121] on li "4:00 PM" at bounding box center [298, 123] width 84 height 15
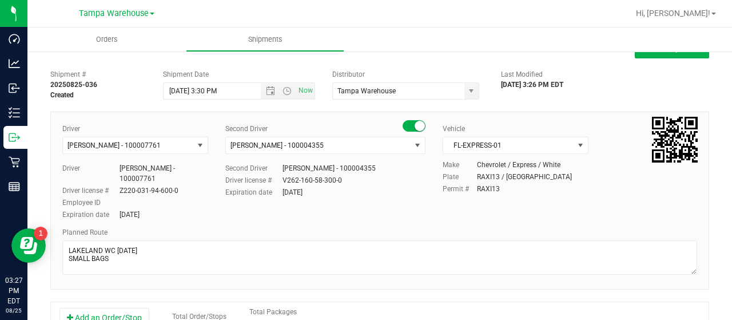
scroll to position [0, 0]
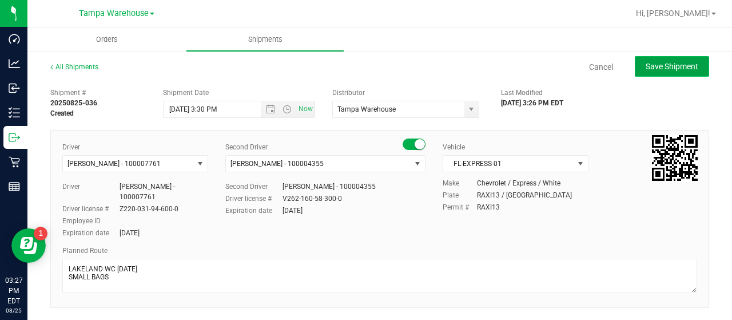
click at [659, 64] on span "Save Shipment" at bounding box center [672, 66] width 53 height 9
type input "[DATE] 7:30 PM"
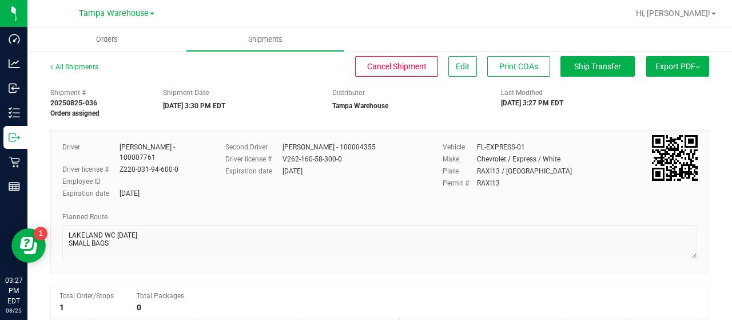
click at [657, 67] on button "Export PDF" at bounding box center [677, 66] width 63 height 21
click at [658, 108] on span "Manifest by Lot" at bounding box center [648, 109] width 47 height 8
click at [581, 64] on span "Ship Transfer" at bounding box center [597, 66] width 47 height 9
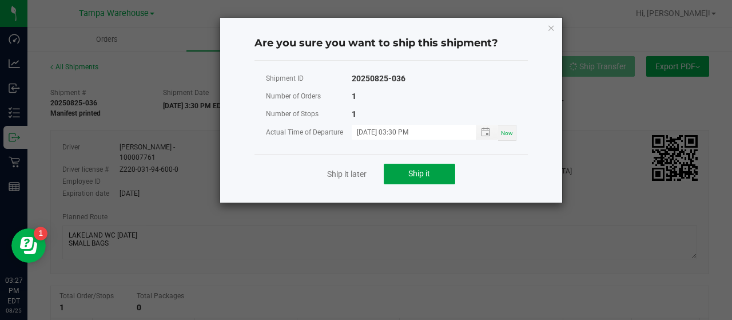
click at [429, 171] on span "Ship it" at bounding box center [419, 173] width 22 height 9
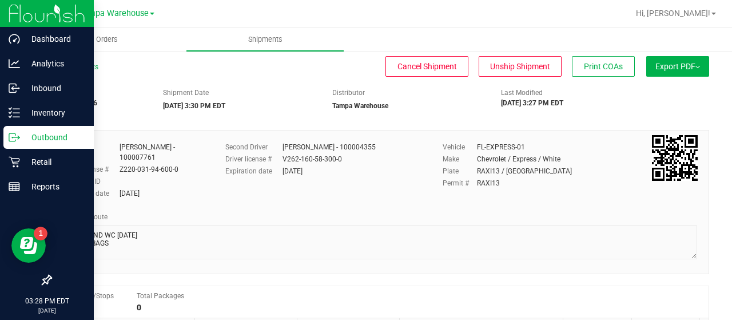
click at [35, 136] on p "Outbound" at bounding box center [54, 137] width 69 height 14
